Goal: Task Accomplishment & Management: Manage account settings

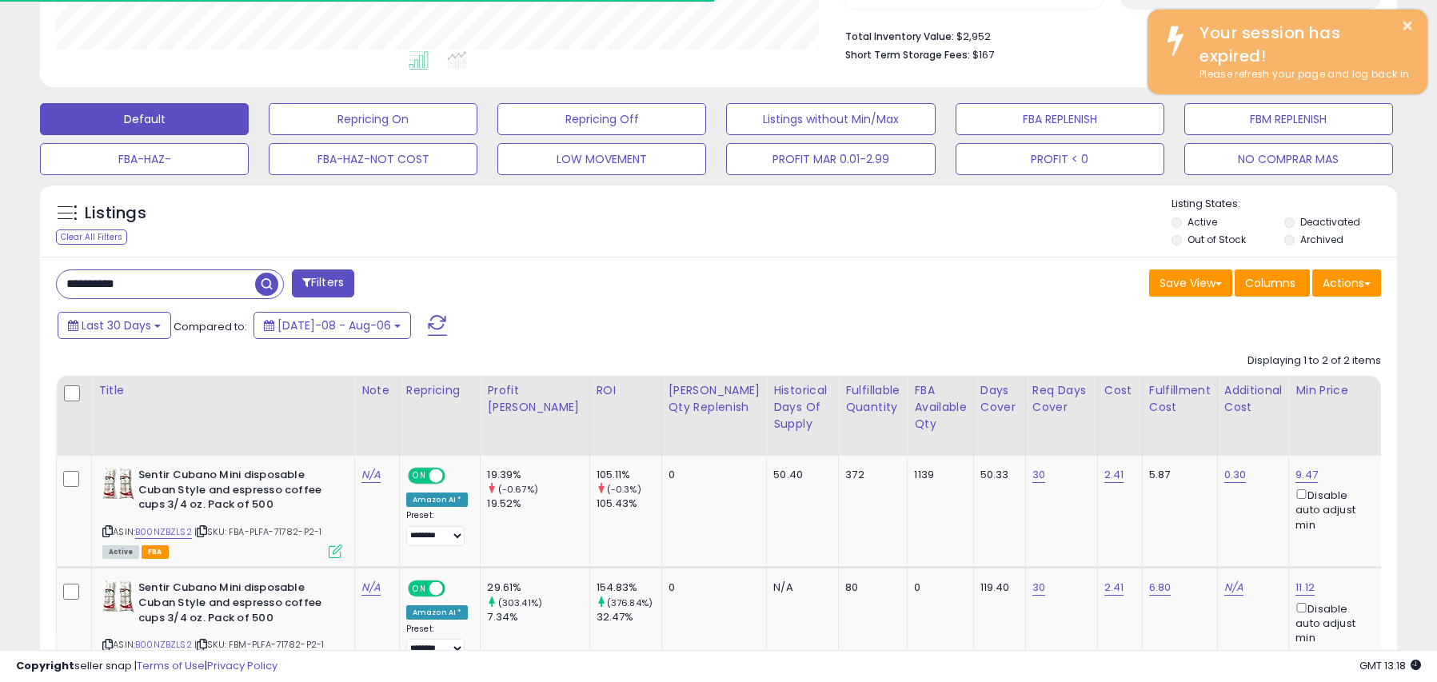
scroll to position [0, 7]
